Goal: Task Accomplishment & Management: Complete application form

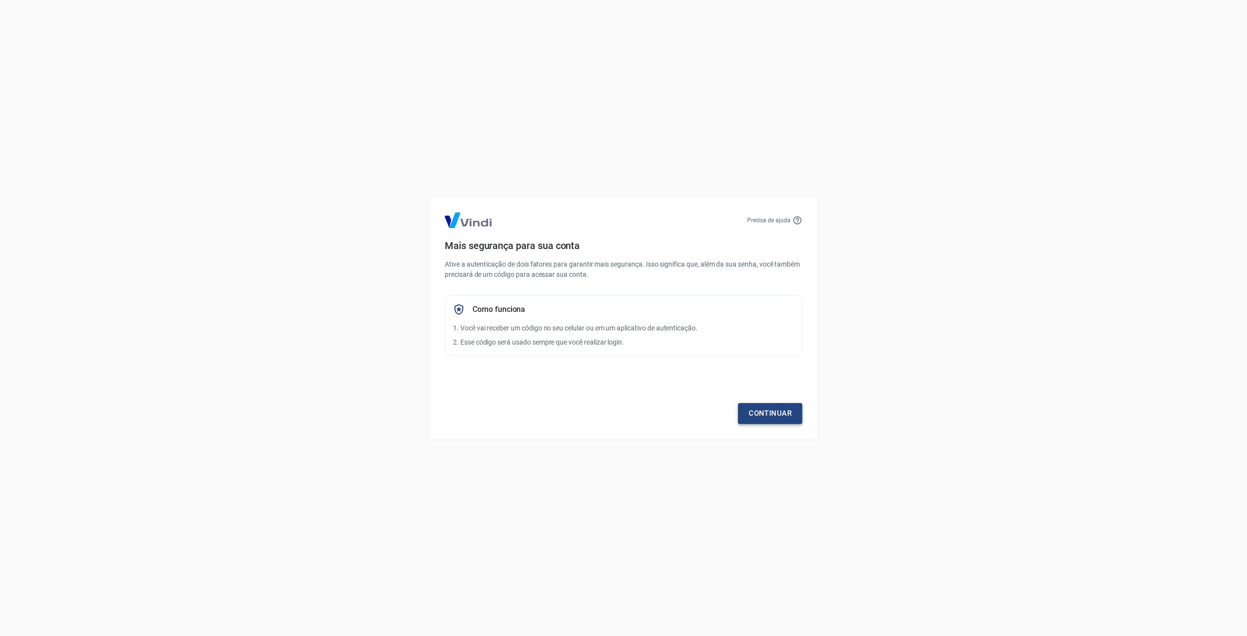
click at [778, 414] on link "Continuar" at bounding box center [770, 413] width 64 height 20
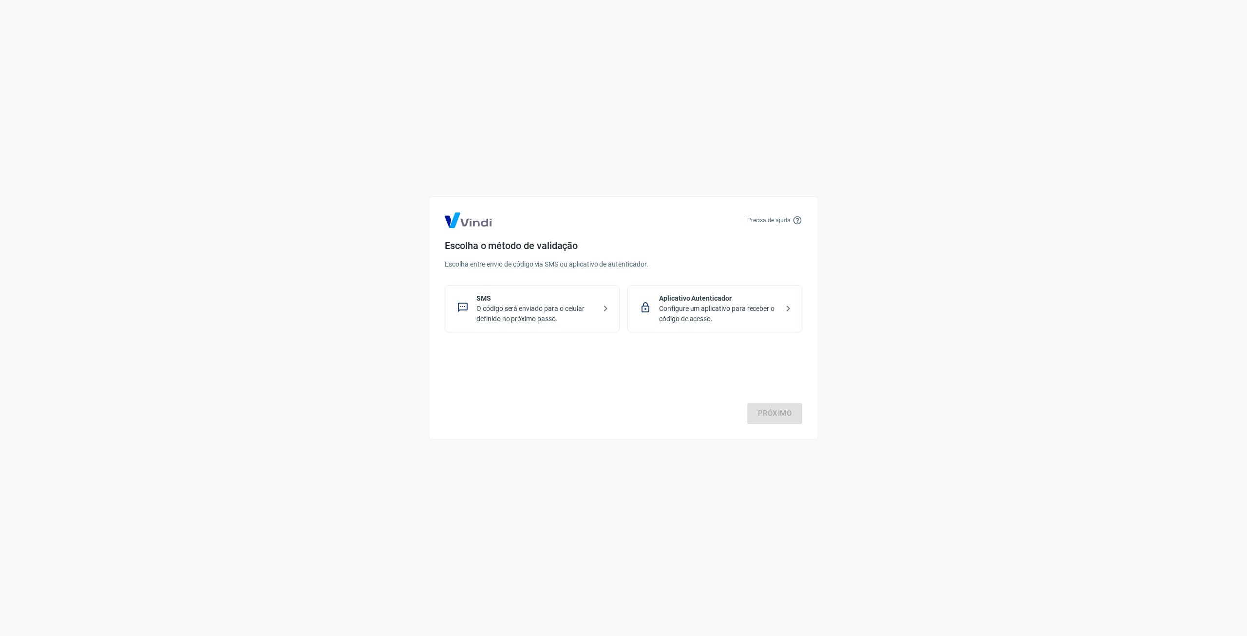
click at [558, 299] on p "SMS" at bounding box center [535, 298] width 119 height 10
click at [804, 423] on div "Precisa de ajuda Escolha o método de validação Escolha entre envio de código vi…" at bounding box center [624, 318] width 390 height 244
click at [780, 413] on link "Próximo" at bounding box center [774, 413] width 55 height 20
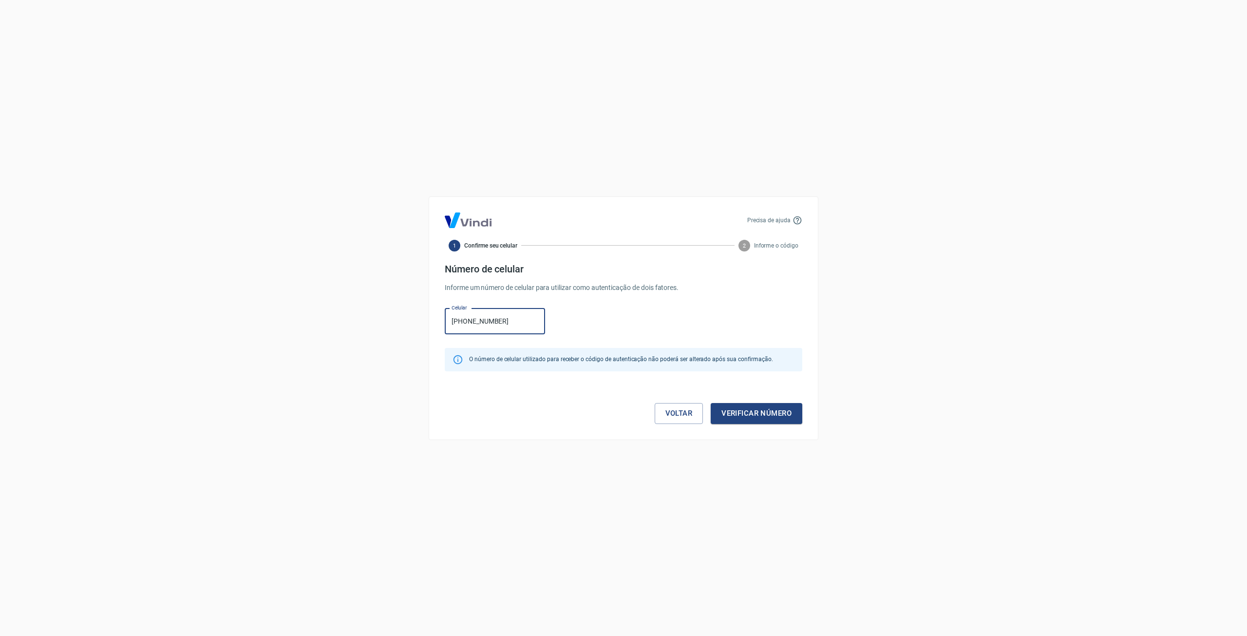
type input "(11) 91416-0707"
drag, startPoint x: 811, startPoint y: 407, endPoint x: 746, endPoint y: 407, distance: 64.8
click at [796, 410] on div "Precisa de ajuda 1 Confirme seu celular 2 Informe o código Número de celular In…" at bounding box center [624, 318] width 390 height 244
click at [746, 407] on button "Verificar número" at bounding box center [757, 413] width 92 height 20
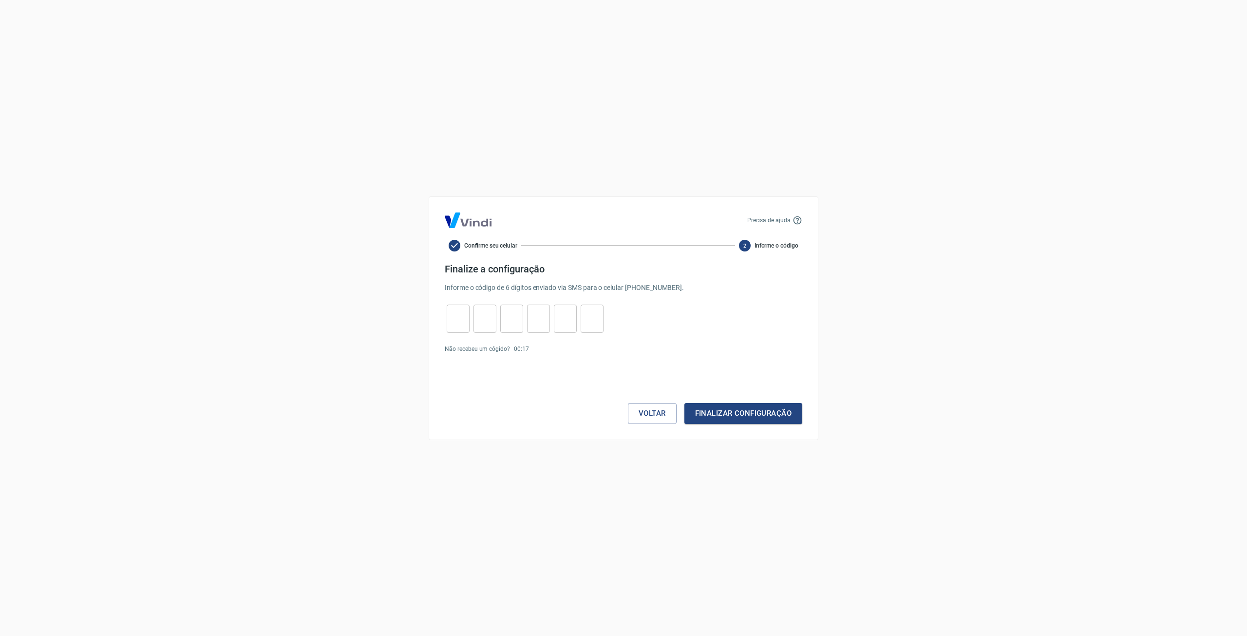
click at [453, 320] on input "tel" at bounding box center [458, 318] width 23 height 21
type input "2"
type input "5"
type input "8"
type input "3"
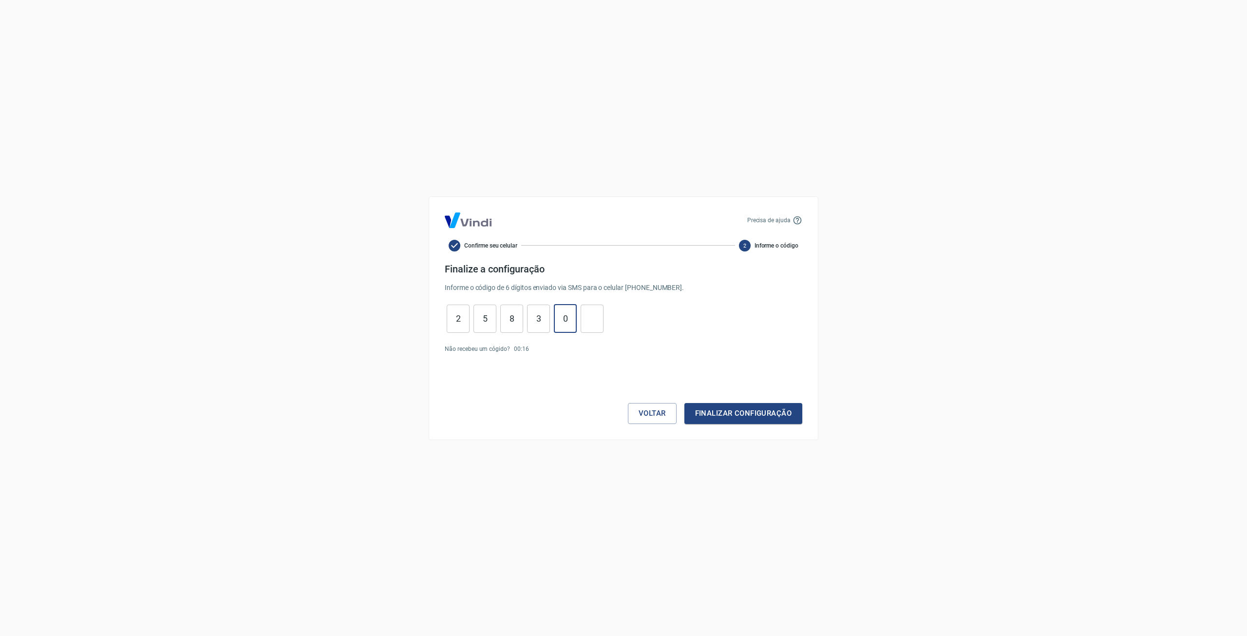
type input "0"
type input "6"
click at [684, 403] on button "Finalizar configuração" at bounding box center [743, 413] width 118 height 20
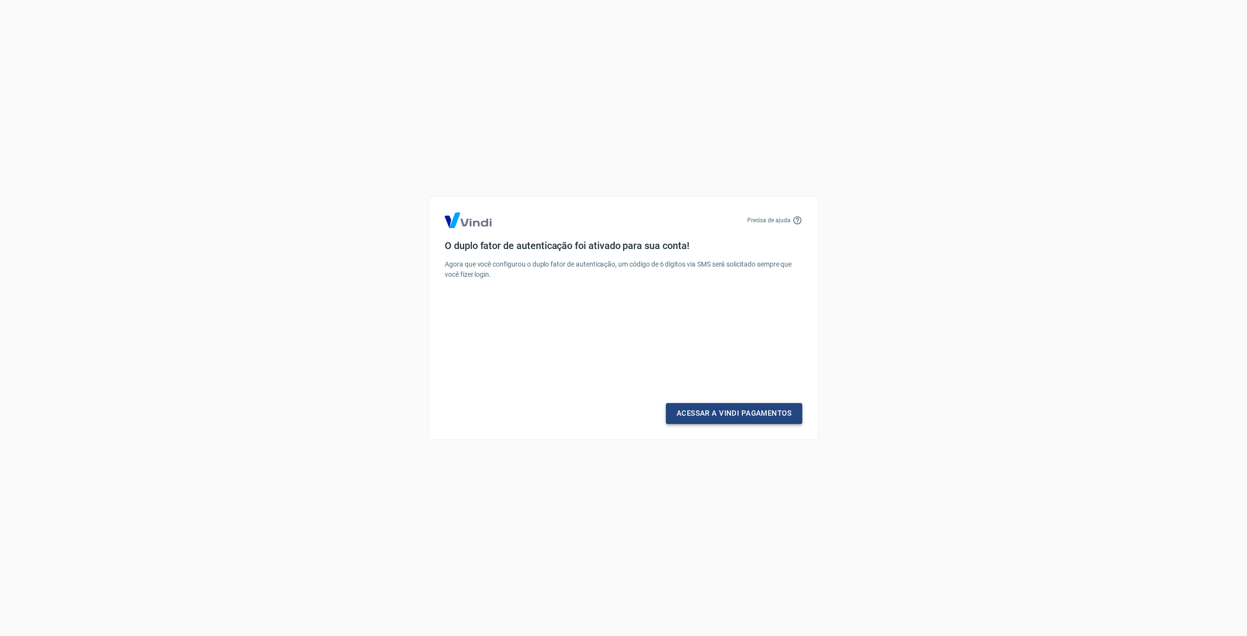
click at [731, 413] on link "Acessar a Vindi Pagamentos" at bounding box center [734, 413] width 136 height 20
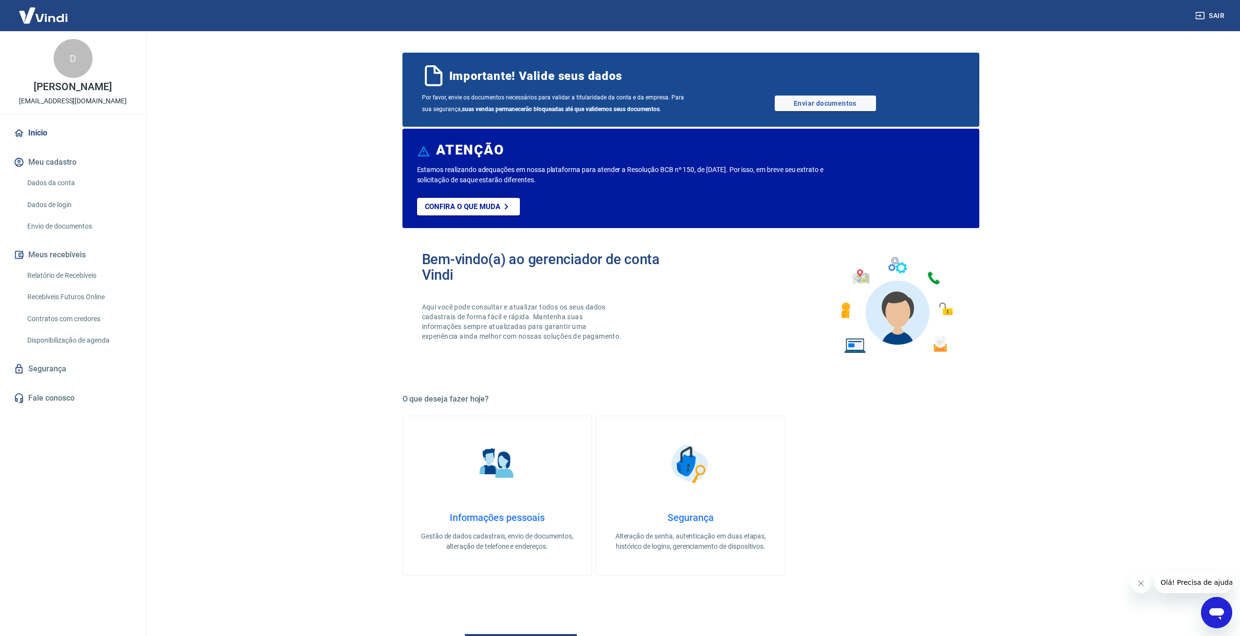
click at [83, 160] on button "Meu cadastro" at bounding box center [73, 162] width 122 height 21
click at [110, 188] on link "Dados da conta" at bounding box center [78, 183] width 111 height 20
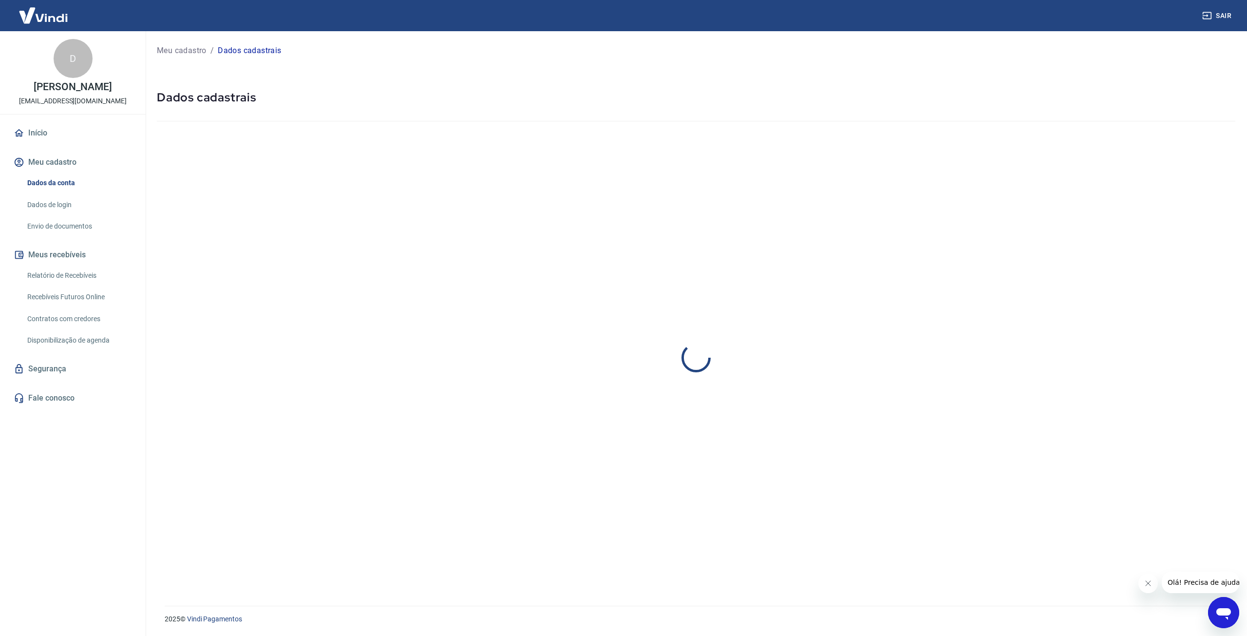
select select "SP"
select select "business"
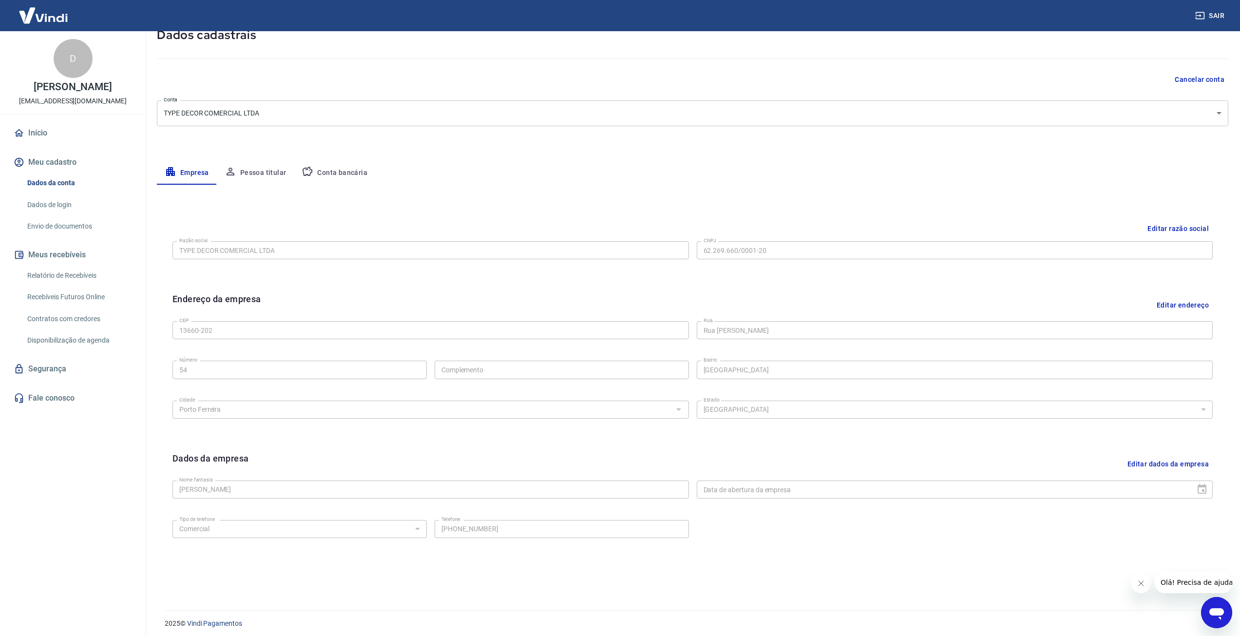
scroll to position [67, 0]
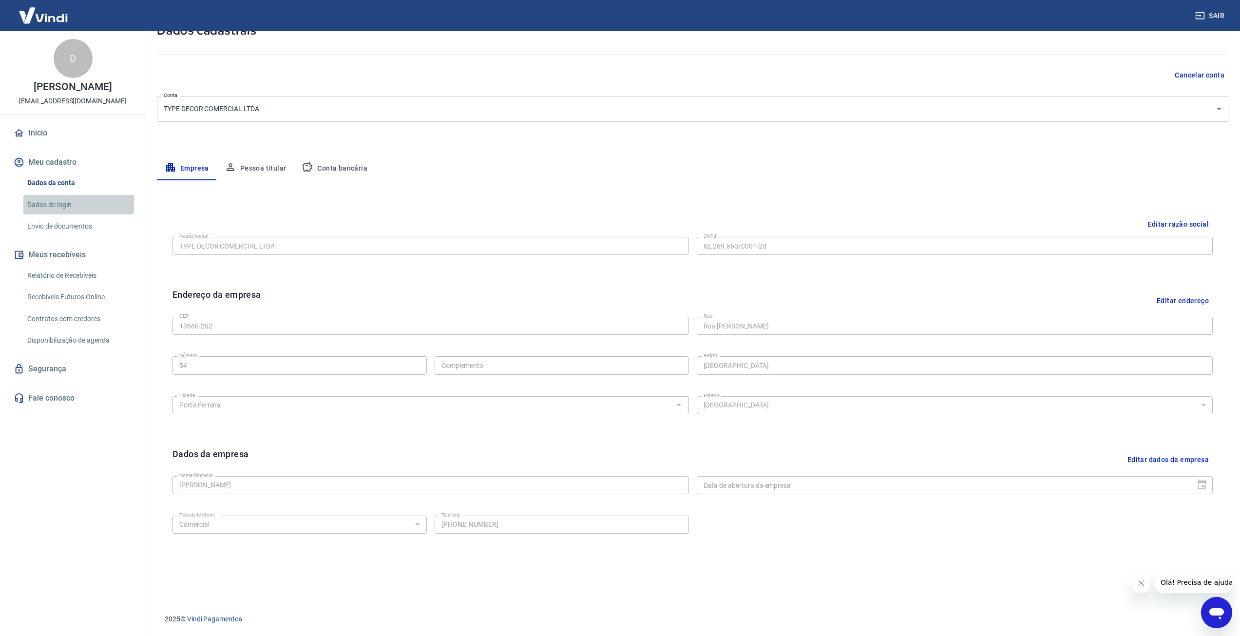
click at [77, 211] on link "Dados de login" at bounding box center [78, 205] width 111 height 20
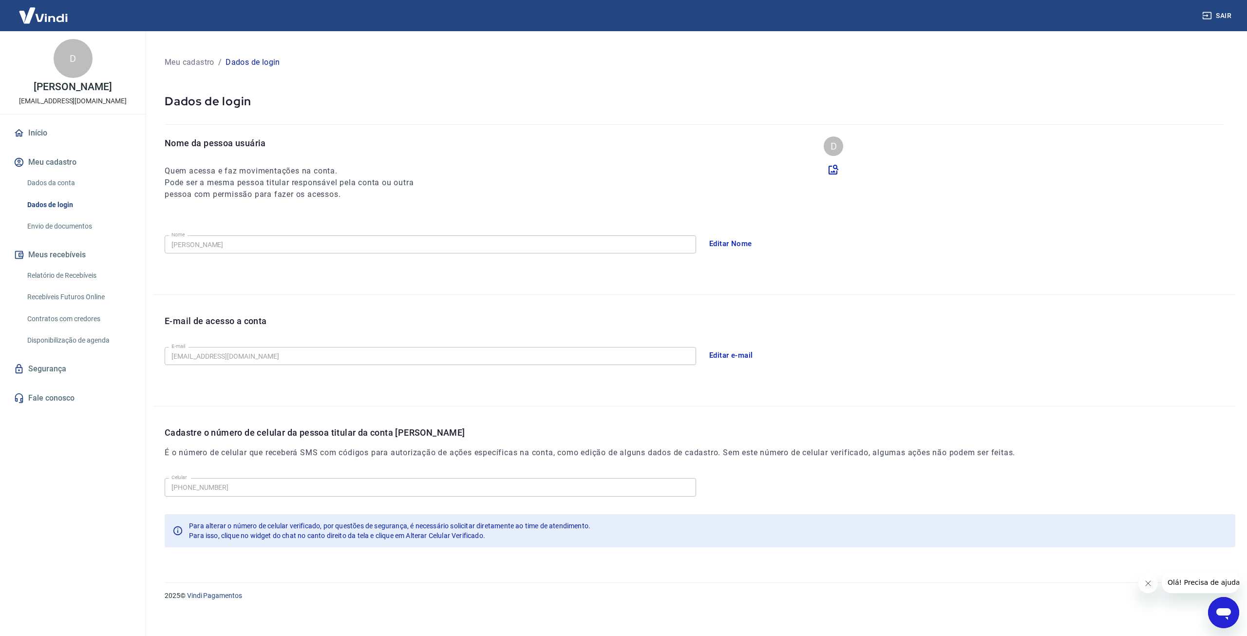
click at [74, 226] on link "Envio de documentos" at bounding box center [78, 226] width 111 height 20
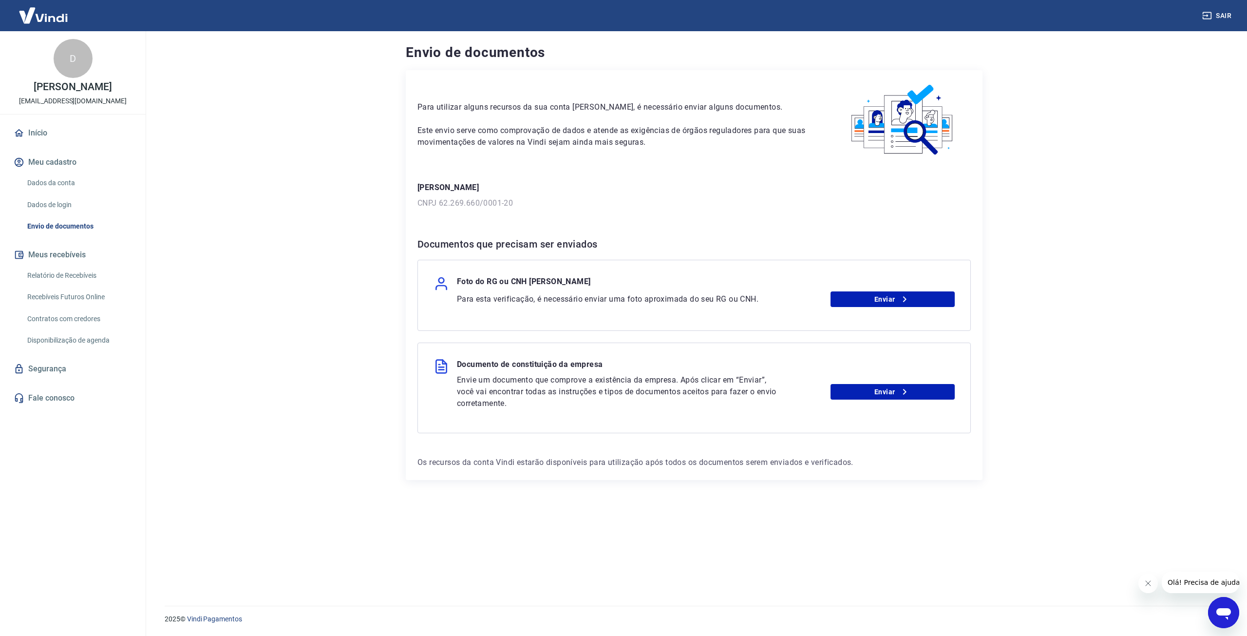
click at [1081, 173] on main "Envio de documentos Para utilizar alguns recursos da sua conta Vindi, é necessá…" at bounding box center [694, 333] width 1106 height 605
click at [908, 292] on link "Enviar" at bounding box center [893, 299] width 125 height 16
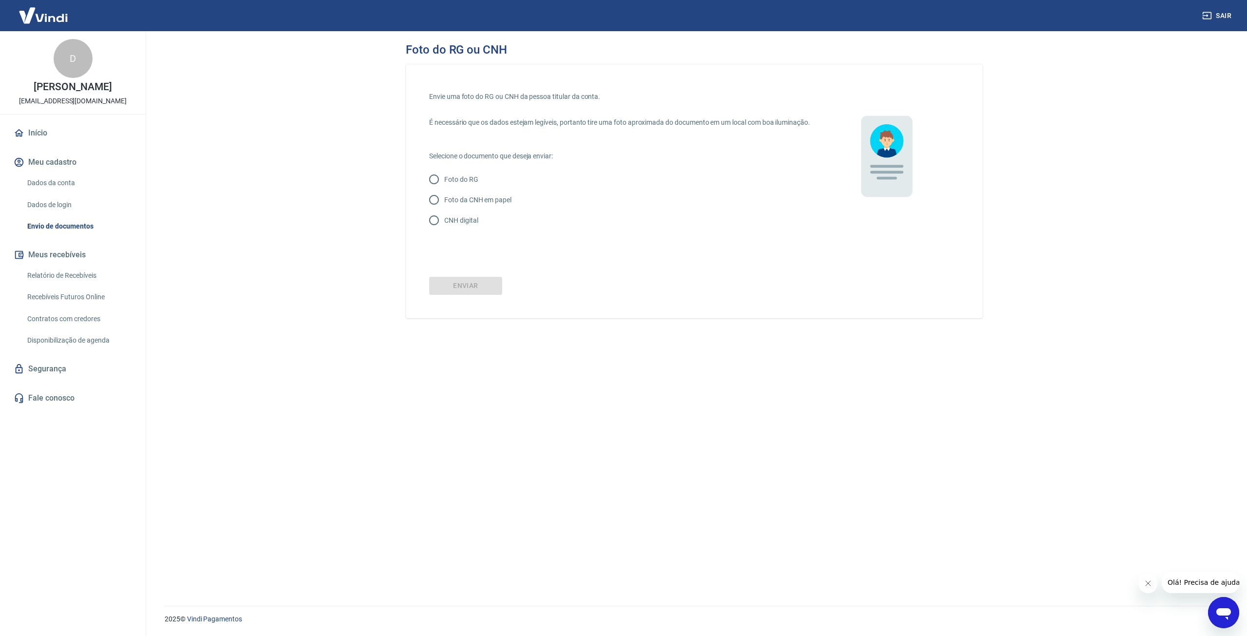
click at [470, 205] on p "Foto da CNH em papel" at bounding box center [477, 200] width 67 height 10
click at [444, 205] on input "Foto da CNH em papel" at bounding box center [434, 199] width 20 height 20
radio input "true"
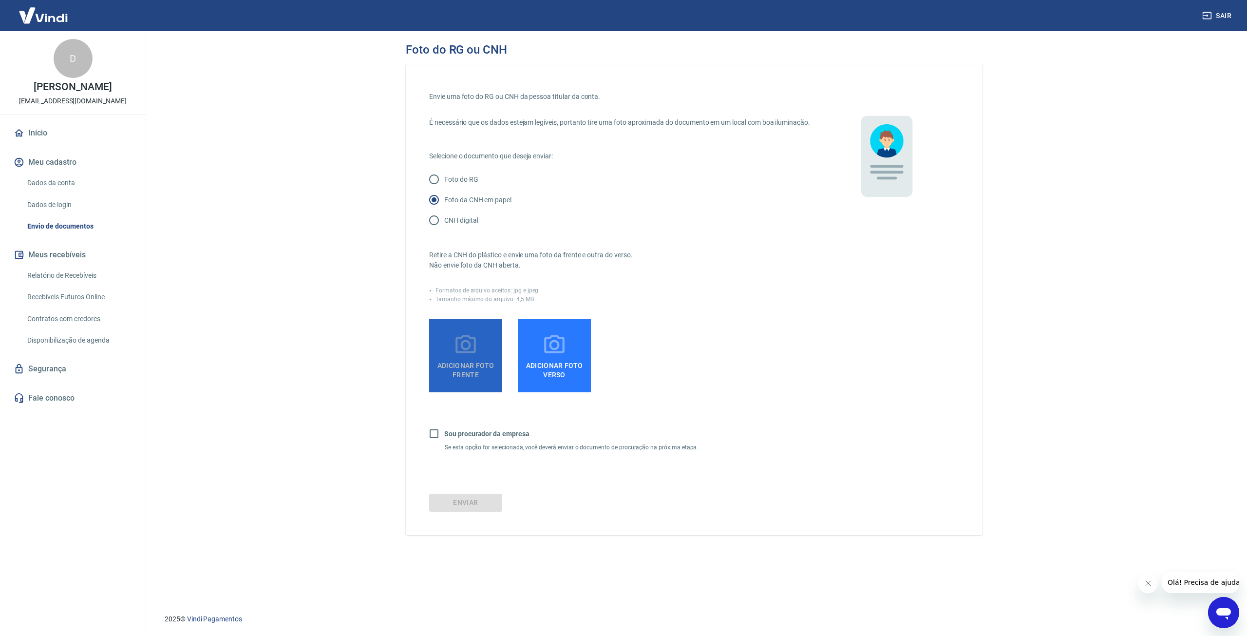
click at [467, 346] on icon at bounding box center [465, 344] width 20 height 19
click at [0, 0] on input "Adicionar foto frente" at bounding box center [0, 0] width 0 height 0
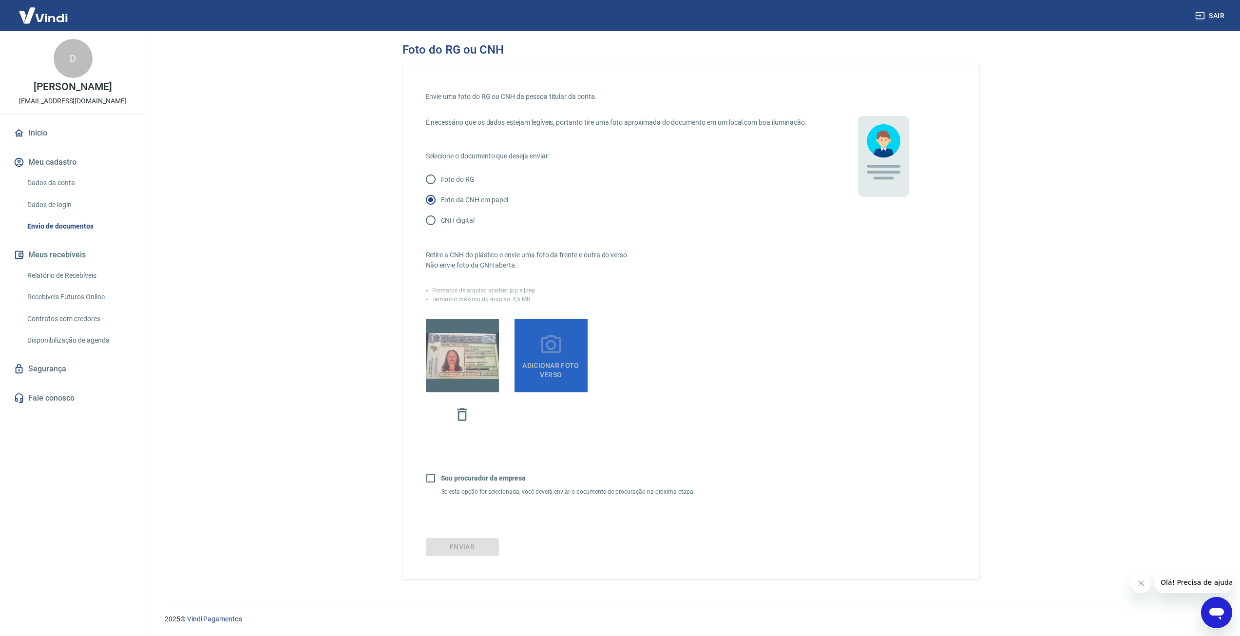
click at [542, 371] on span "Adicionar foto verso" at bounding box center [550, 368] width 65 height 22
click at [0, 0] on input "Adicionar foto verso" at bounding box center [0, 0] width 0 height 0
drag, startPoint x: 708, startPoint y: 400, endPoint x: 704, endPoint y: 404, distance: 5.2
click at [708, 400] on div at bounding box center [616, 377] width 381 height 117
click at [485, 544] on div "Envie uma foto do RG ou CNH da pessoa titular da conta. É necessário que os dad…" at bounding box center [690, 321] width 577 height 515
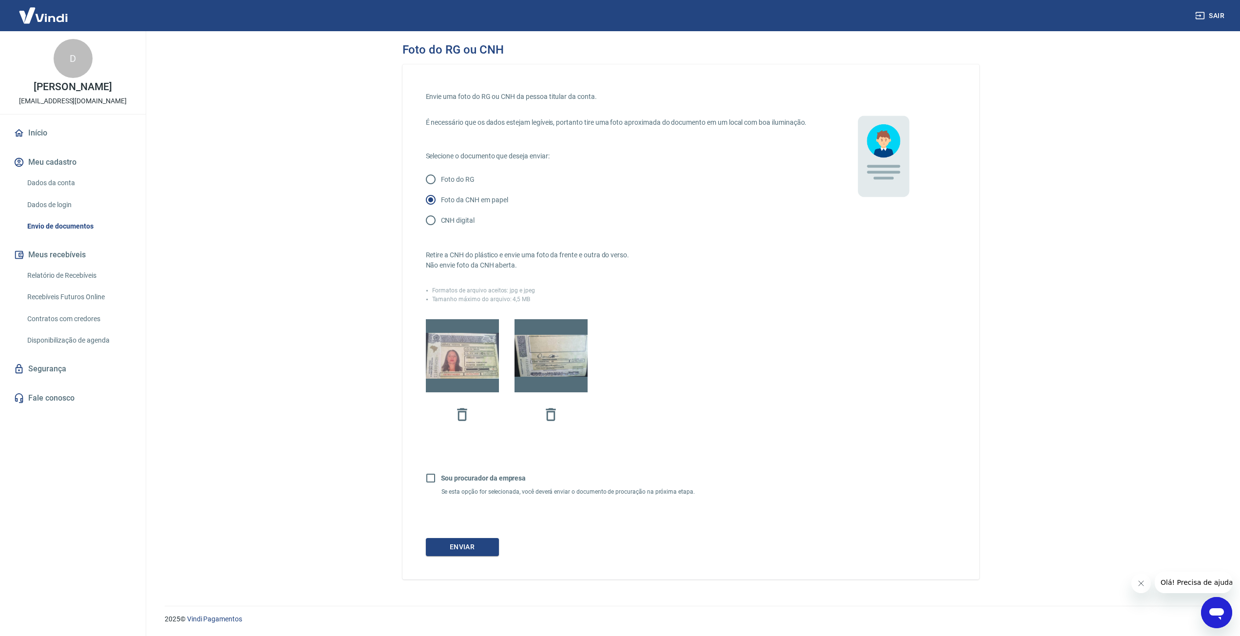
click at [485, 546] on div "Envie uma foto do RG ou CNH da pessoa titular da conta. É necessário que os dad…" at bounding box center [690, 321] width 577 height 515
click at [484, 553] on button "Enviar" at bounding box center [462, 547] width 73 height 18
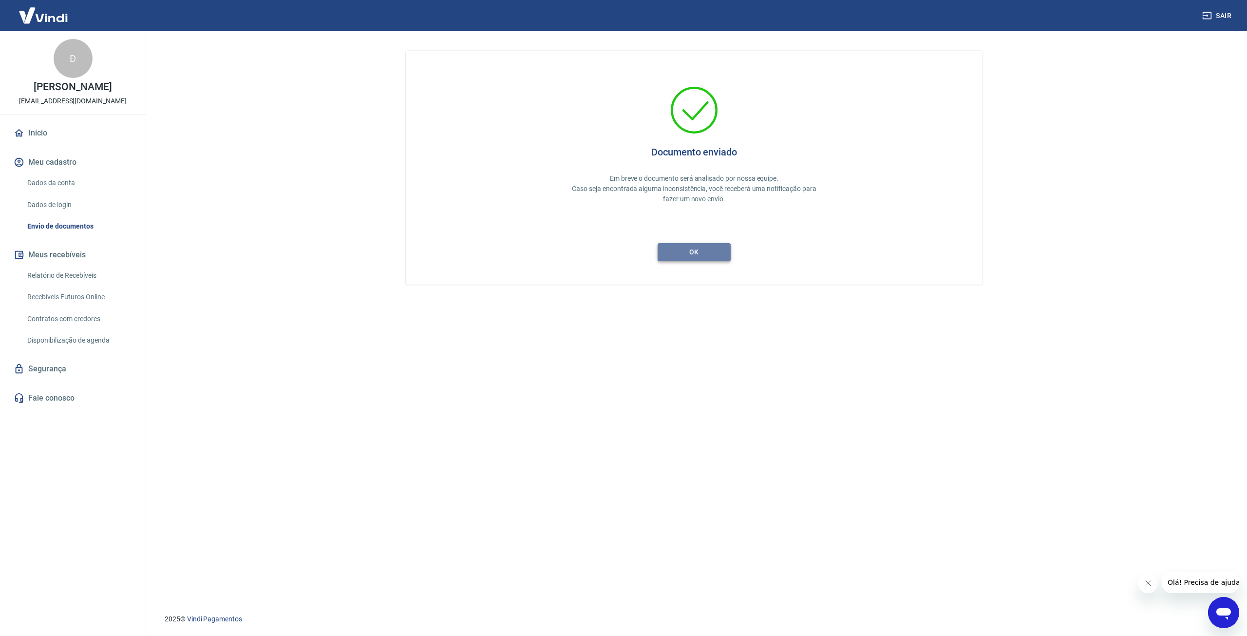
click at [702, 244] on button "ok" at bounding box center [694, 252] width 73 height 18
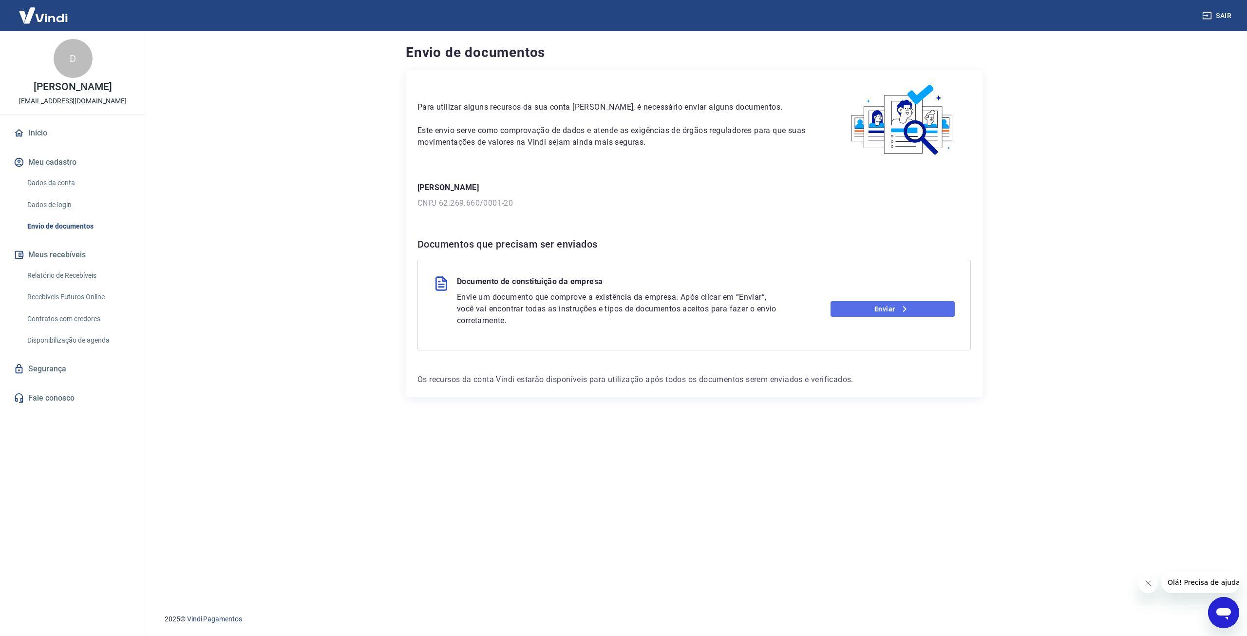
click at [875, 312] on link "Enviar" at bounding box center [893, 309] width 125 height 16
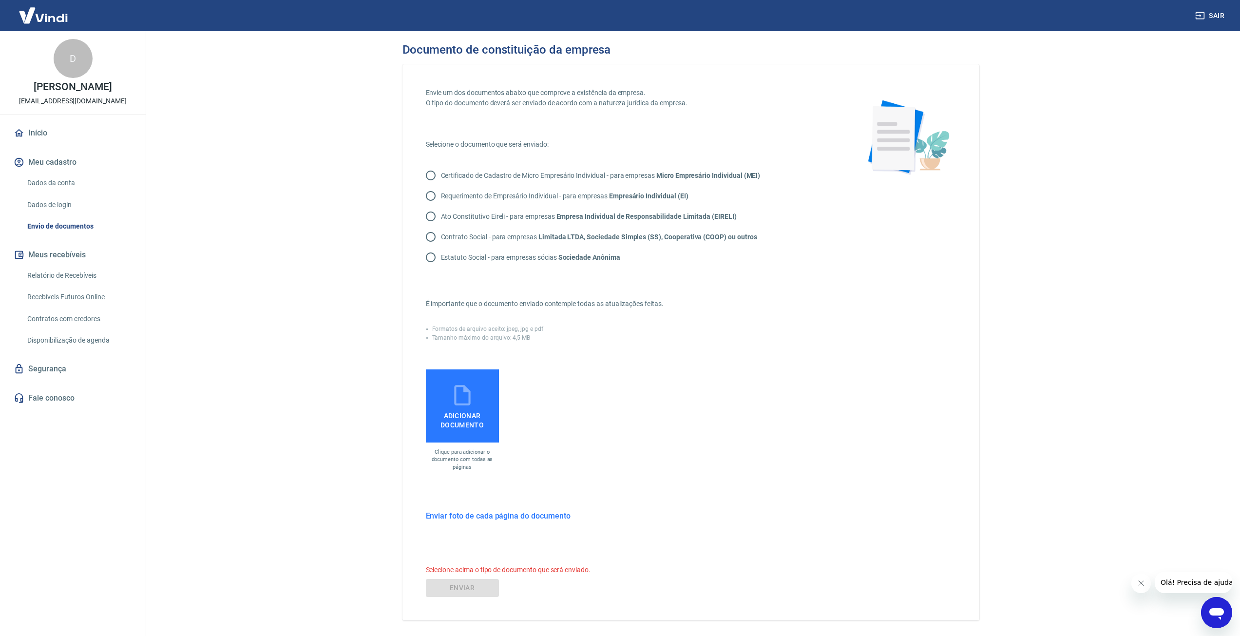
click at [568, 239] on strong "Limitada LTDA, Sociedade Simples (SS), Cooperativa (COOP) ou outros" at bounding box center [647, 237] width 219 height 8
click at [441, 239] on input "Contrato Social - para empresas Limitada LTDA, Sociedade Simples (SS), Cooperat…" at bounding box center [430, 237] width 20 height 20
radio input "true"
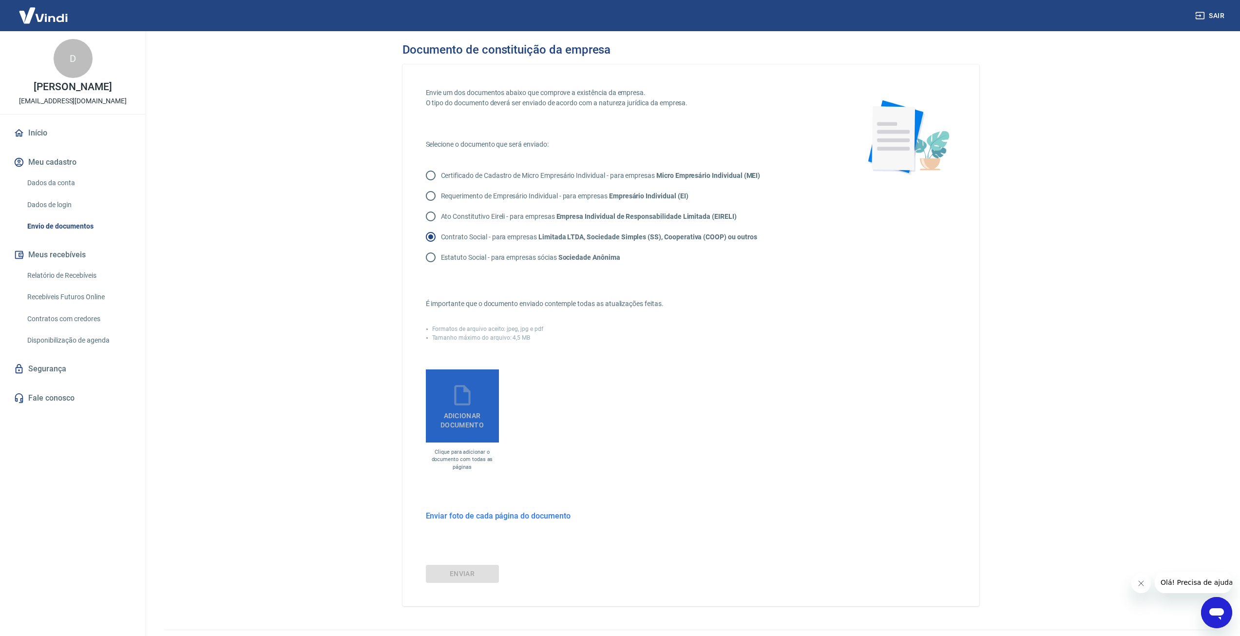
click at [468, 403] on icon at bounding box center [462, 395] width 24 height 24
click at [0, 0] on input "Adicionar documento" at bounding box center [0, 0] width 0 height 0
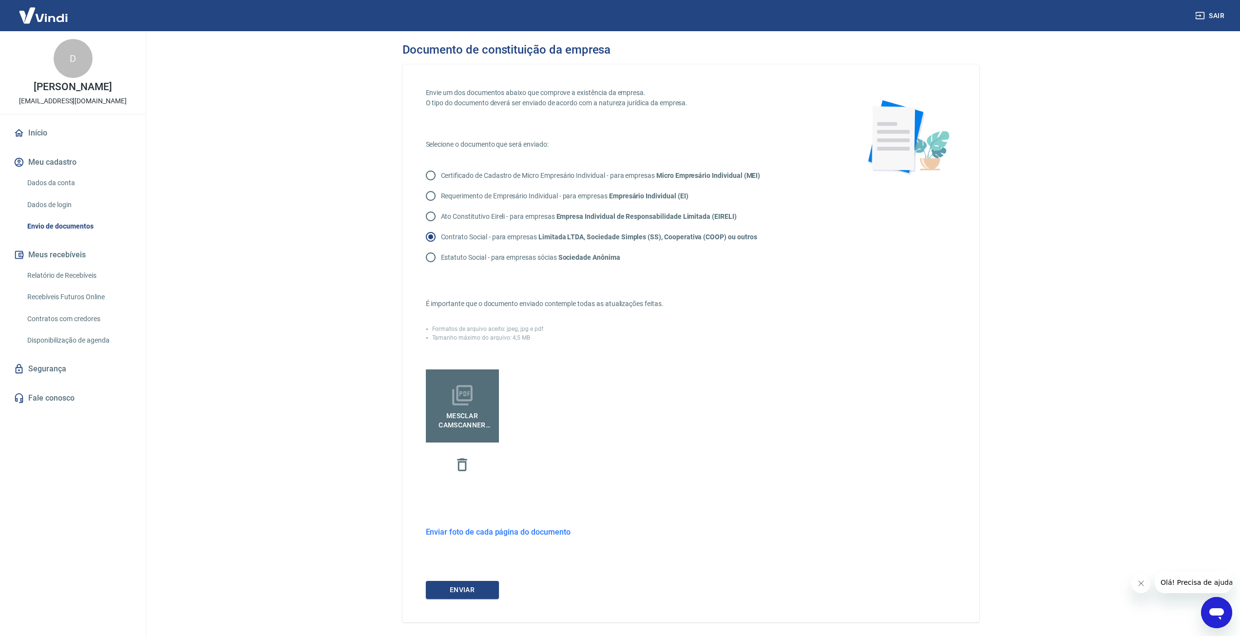
click at [170, 55] on main "Documento de constituição da empresa Envie um dos documentos abaixo que comprov…" at bounding box center [690, 333] width 1099 height 605
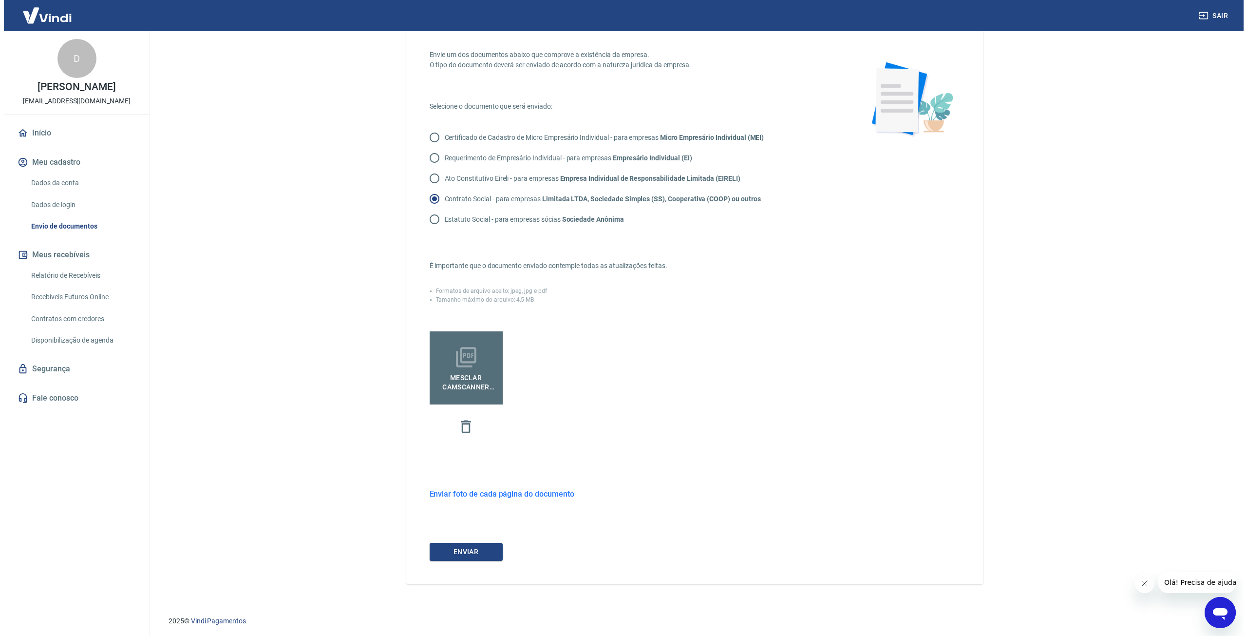
scroll to position [40, 0]
click at [476, 552] on button "ENVIAR" at bounding box center [462, 550] width 73 height 18
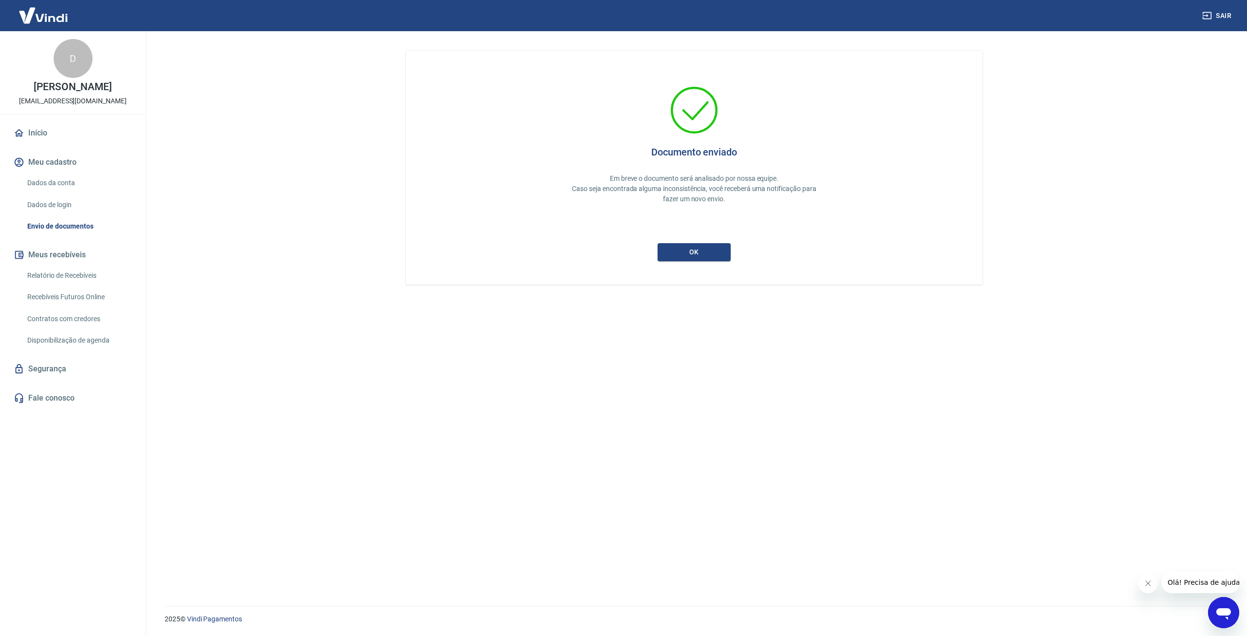
click at [697, 265] on div "Documento enviado Em breve o documento será analisado por nossa equipe. Caso se…" at bounding box center [694, 168] width 577 height 234
click at [702, 252] on button "ok" at bounding box center [694, 252] width 73 height 18
